Goal: Book appointment/travel/reservation

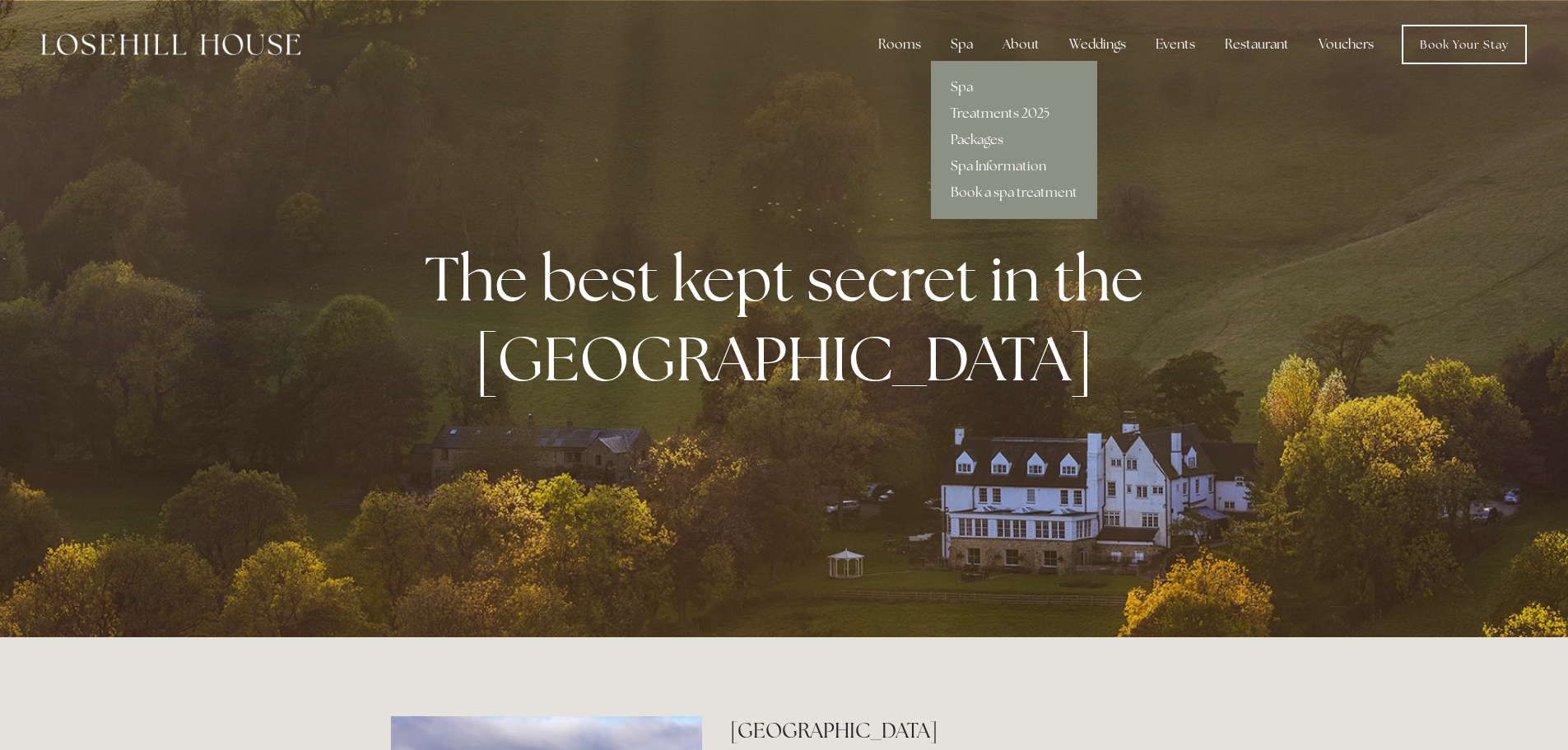
click at [979, 139] on link "Packages" at bounding box center [1014, 140] width 166 height 27
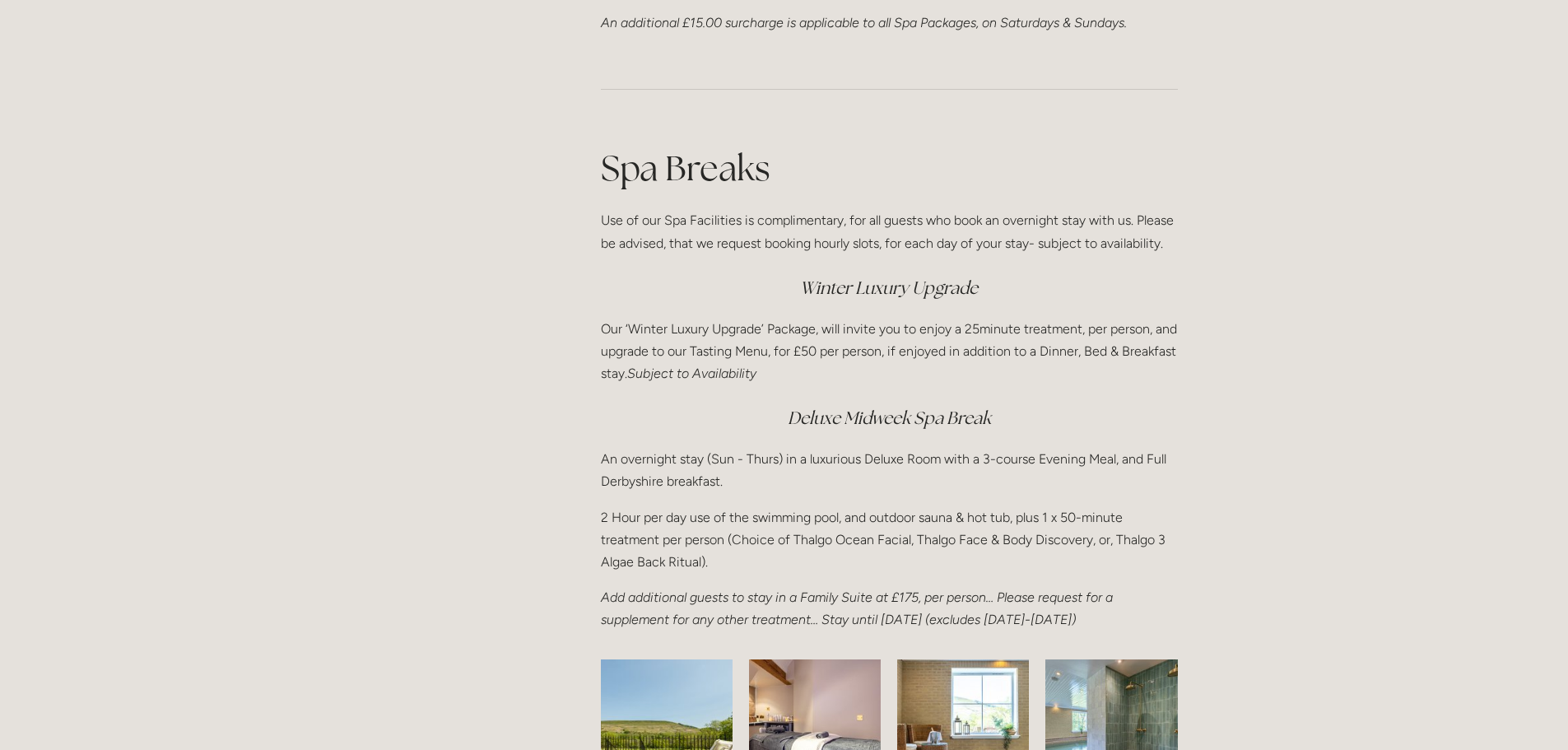
scroll to position [2057, 0]
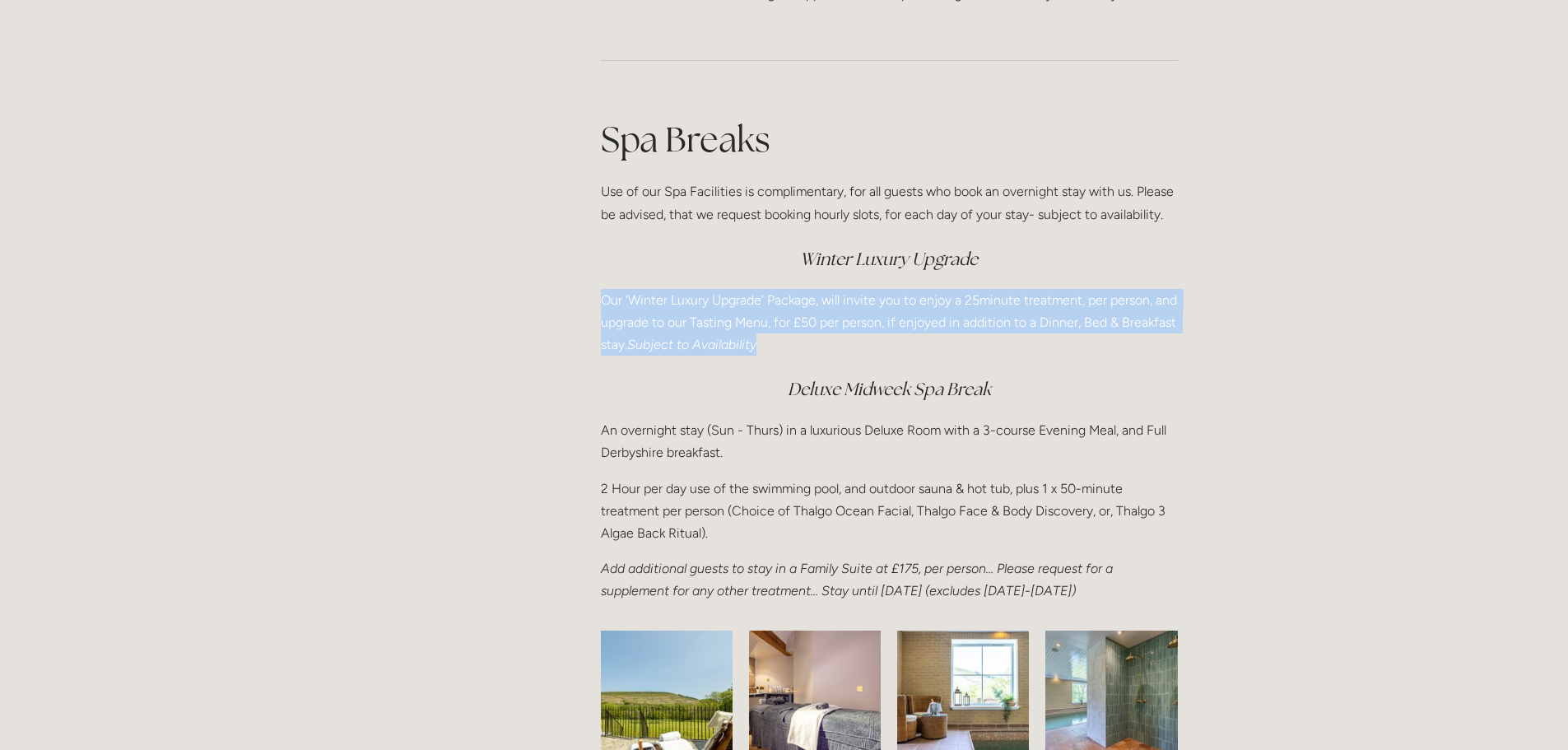
drag, startPoint x: 592, startPoint y: 305, endPoint x: 868, endPoint y: 353, distance: 280.1
click at [868, 353] on div "Spa Breaks Use of our Spa Facilities is complimentary, for all guests who book …" at bounding box center [888, 359] width 605 height 515
click at [908, 353] on p "Our ‘Winter Luxury Upgrade’ Package, will invite you to enjoy a 25minute treatm…" at bounding box center [889, 323] width 577 height 68
drag, startPoint x: 845, startPoint y: 349, endPoint x: 602, endPoint y: 305, distance: 247.0
click at [602, 305] on p "Our ‘Winter Luxury Upgrade’ Package, will invite you to enjoy a 25minute treatm…" at bounding box center [889, 323] width 577 height 68
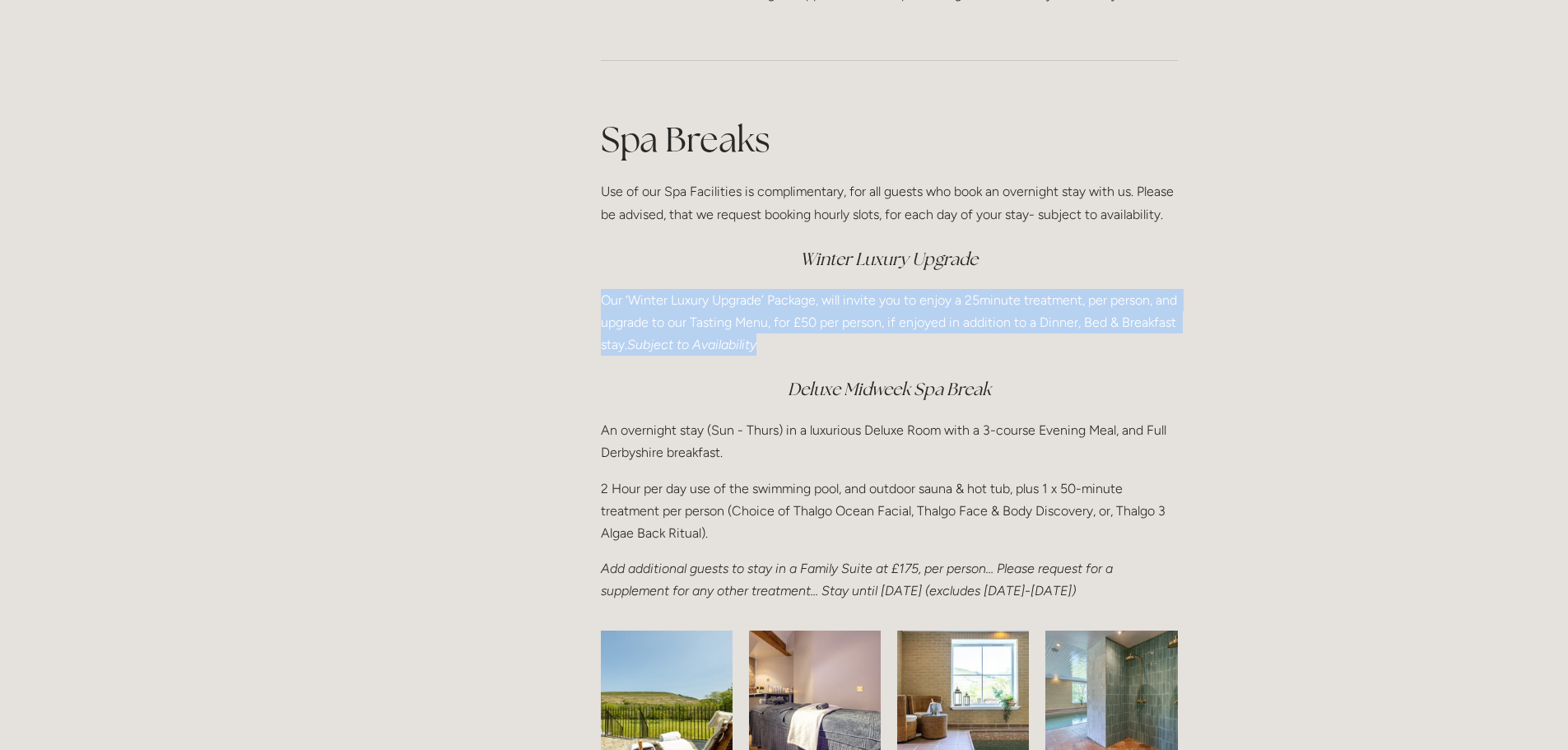
click at [848, 353] on p "Our ‘Winter Luxury Upgrade’ Package, will invite you to enjoy a 25minute treatm…" at bounding box center [889, 323] width 577 height 68
